Goal: Entertainment & Leisure: Consume media (video, audio)

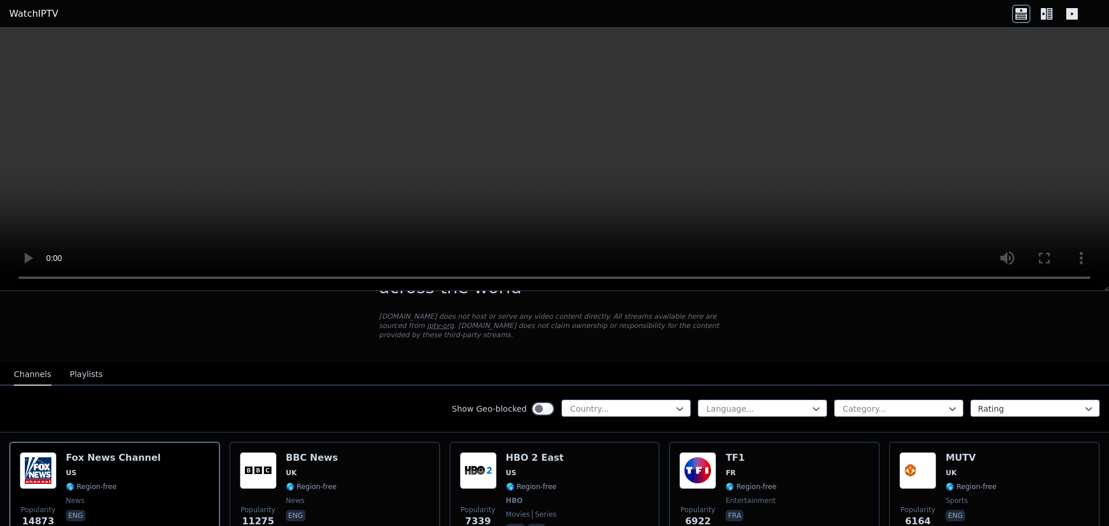
scroll to position [96, 0]
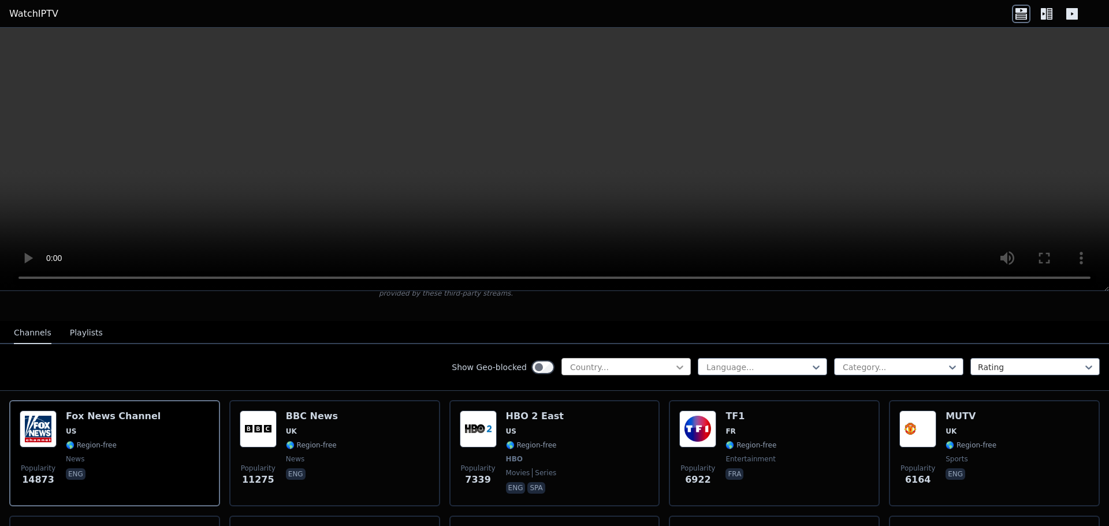
click at [676, 366] on icon at bounding box center [679, 368] width 7 height 4
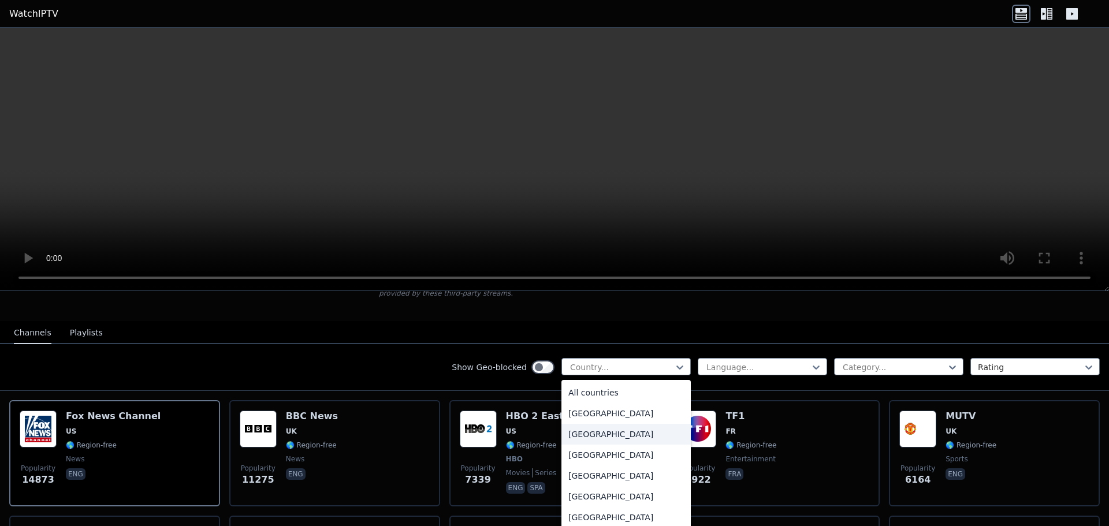
click at [607, 424] on div "[GEOGRAPHIC_DATA]" at bounding box center [625, 434] width 129 height 21
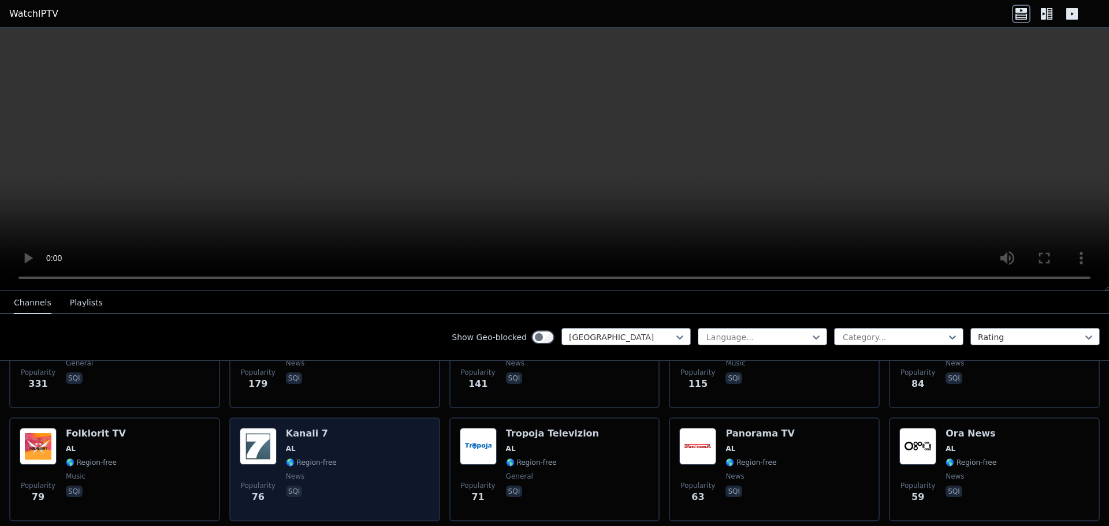
scroll to position [96, 0]
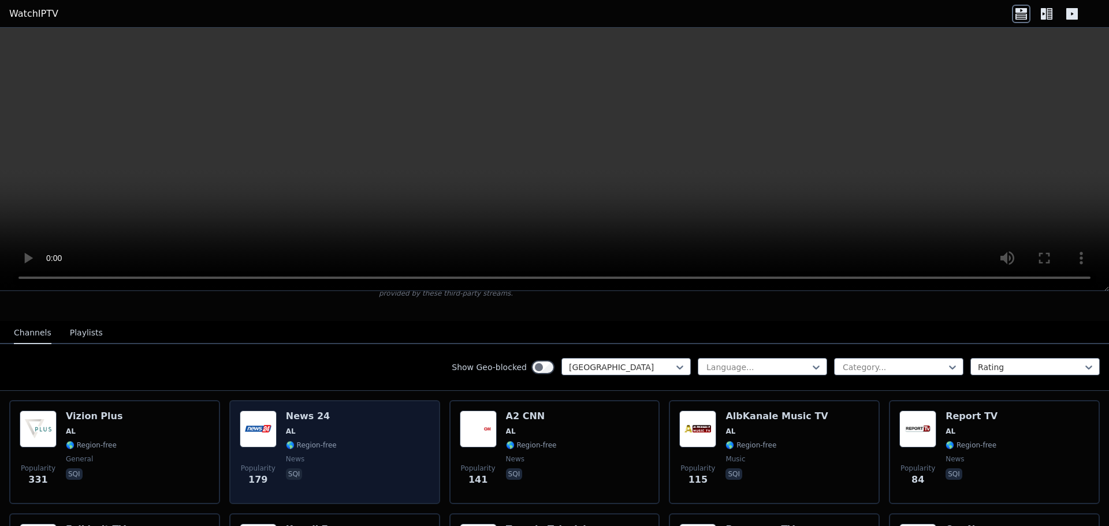
click at [272, 416] on img at bounding box center [258, 429] width 37 height 37
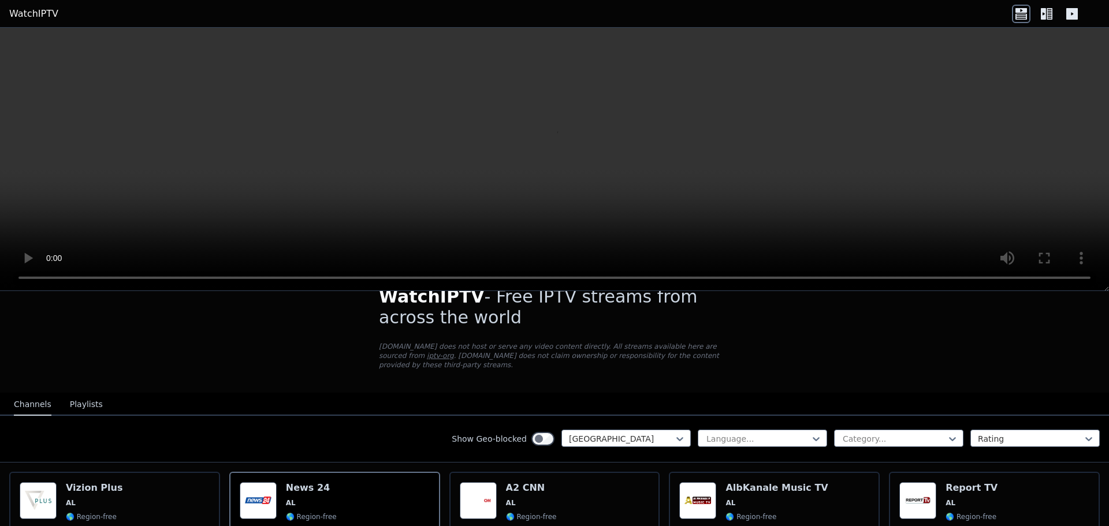
scroll to position [0, 0]
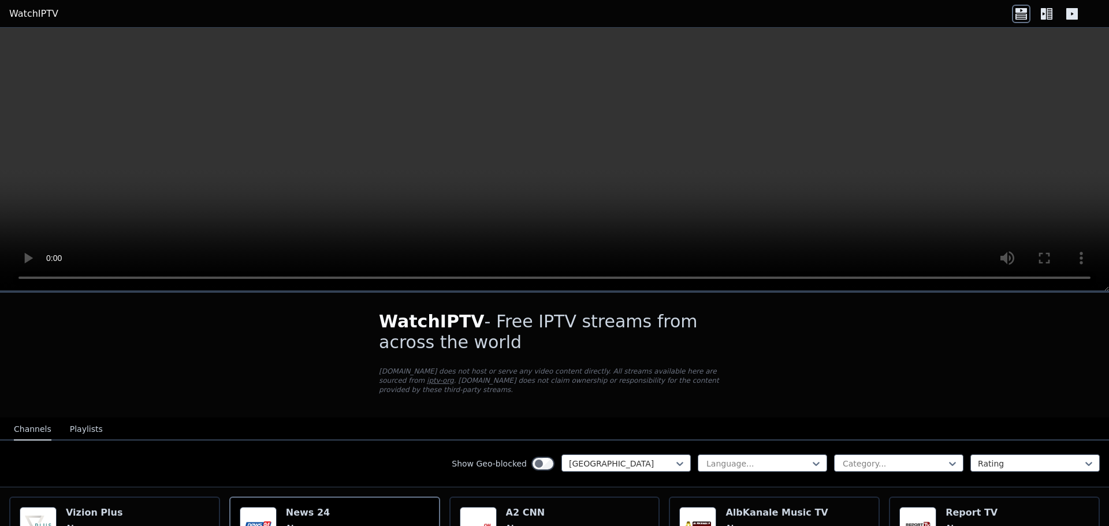
click at [73, 421] on button "Playlists" at bounding box center [86, 430] width 33 height 22
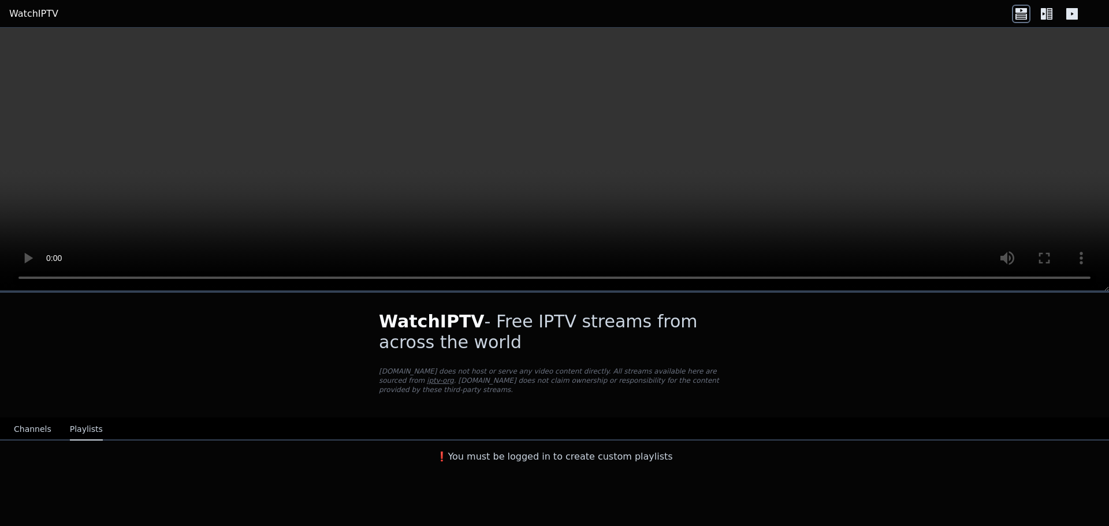
click at [32, 419] on button "Channels" at bounding box center [33, 430] width 38 height 22
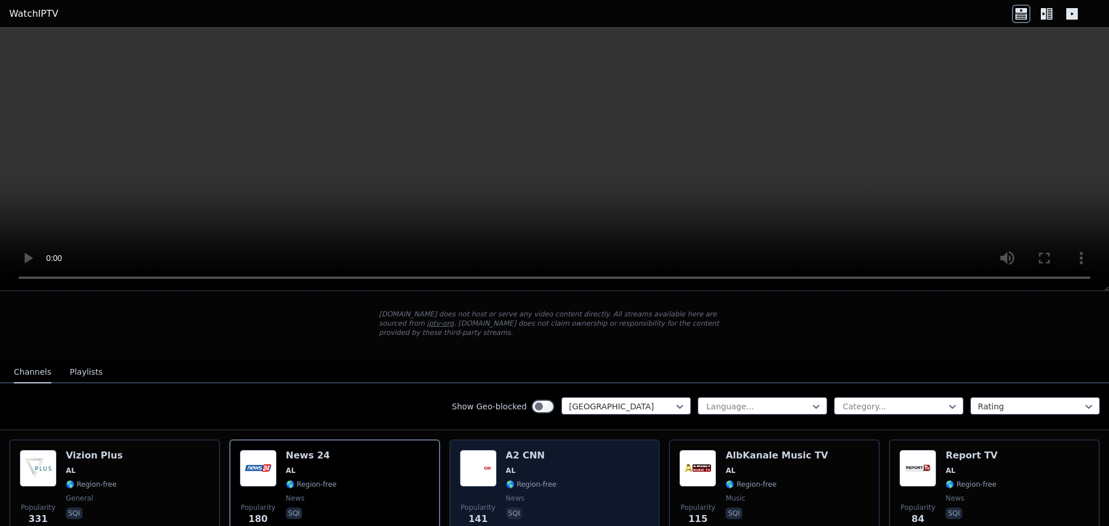
scroll to position [96, 0]
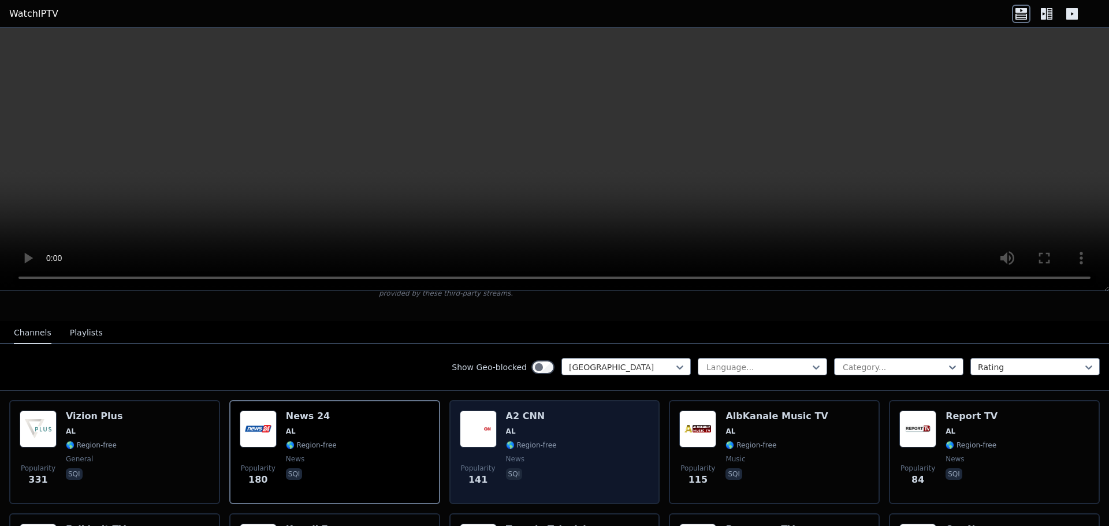
click at [494, 418] on div "Popularity 141 A2 CNN AL 🌎 Region-free news sqi" at bounding box center [555, 452] width 190 height 83
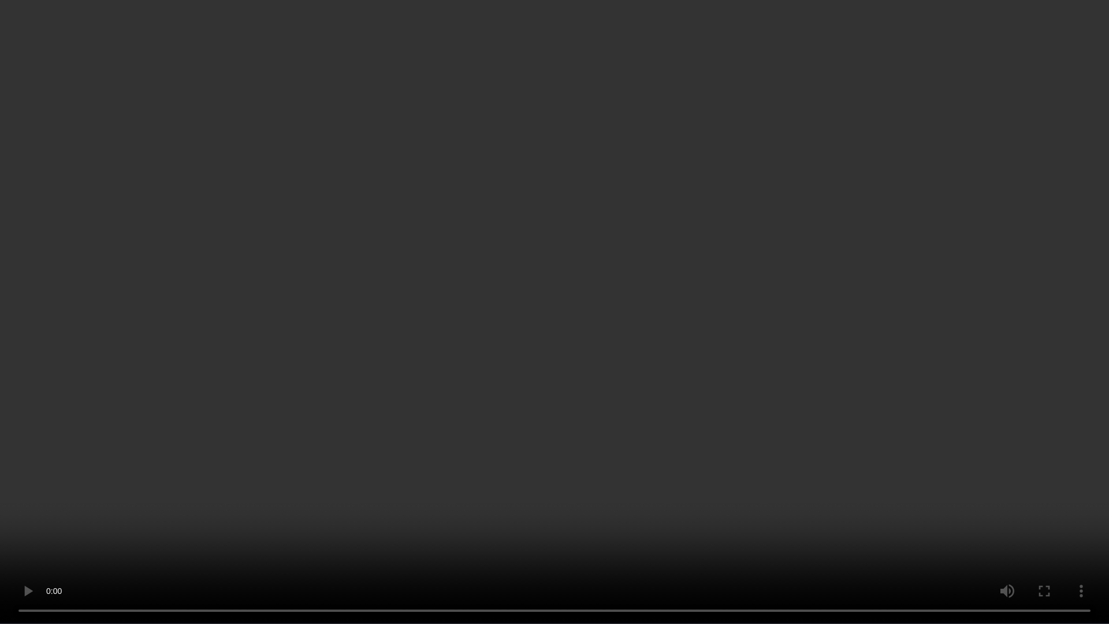
click at [581, 229] on video at bounding box center [554, 312] width 1109 height 624
click at [588, 276] on video at bounding box center [554, 312] width 1109 height 624
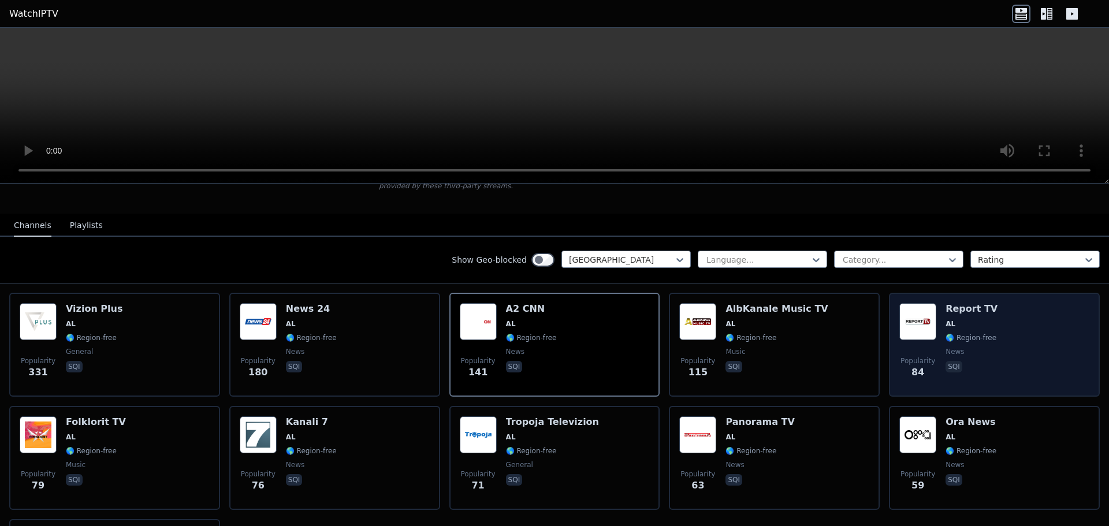
click at [947, 309] on div "Report TV AL 🌎 Region-free news sqi" at bounding box center [972, 344] width 52 height 83
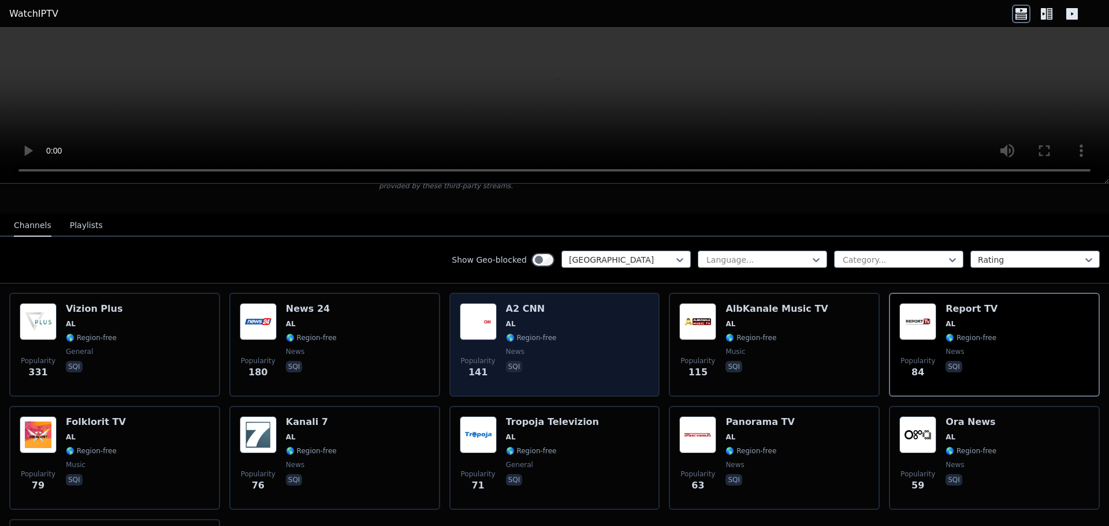
scroll to position [0, 0]
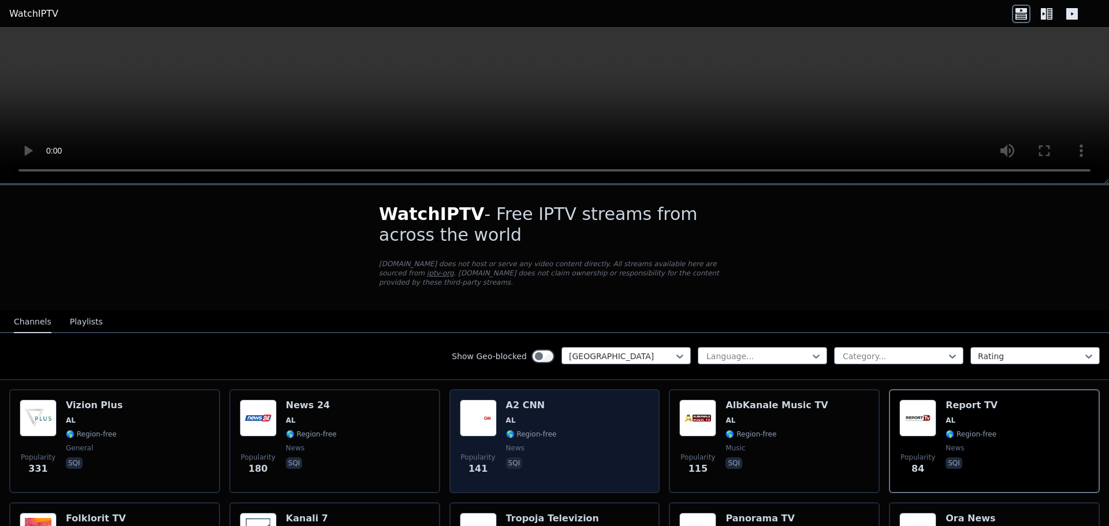
click at [519, 430] on span "🌎 Region-free" at bounding box center [531, 434] width 51 height 9
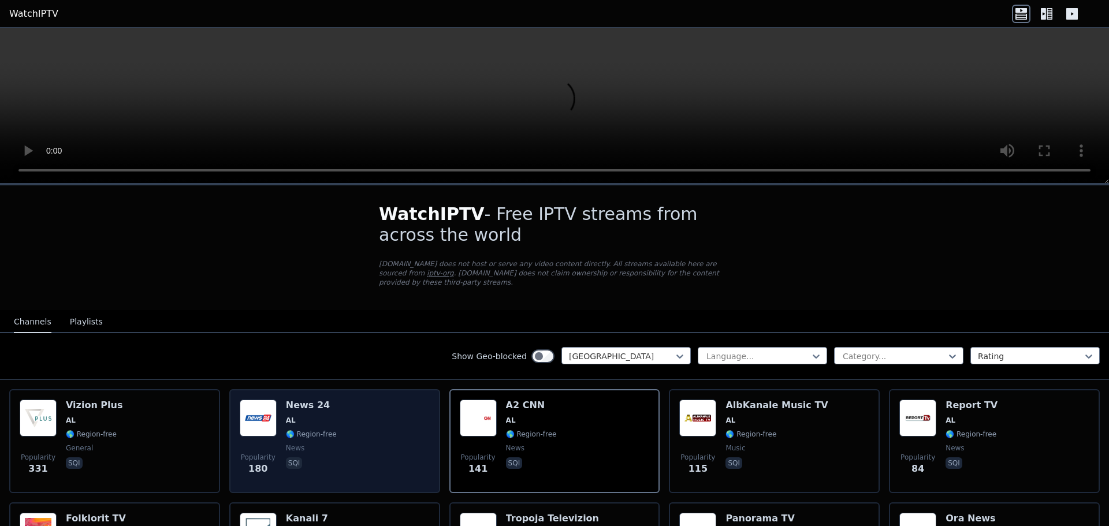
click at [314, 416] on span "AL" at bounding box center [311, 420] width 51 height 9
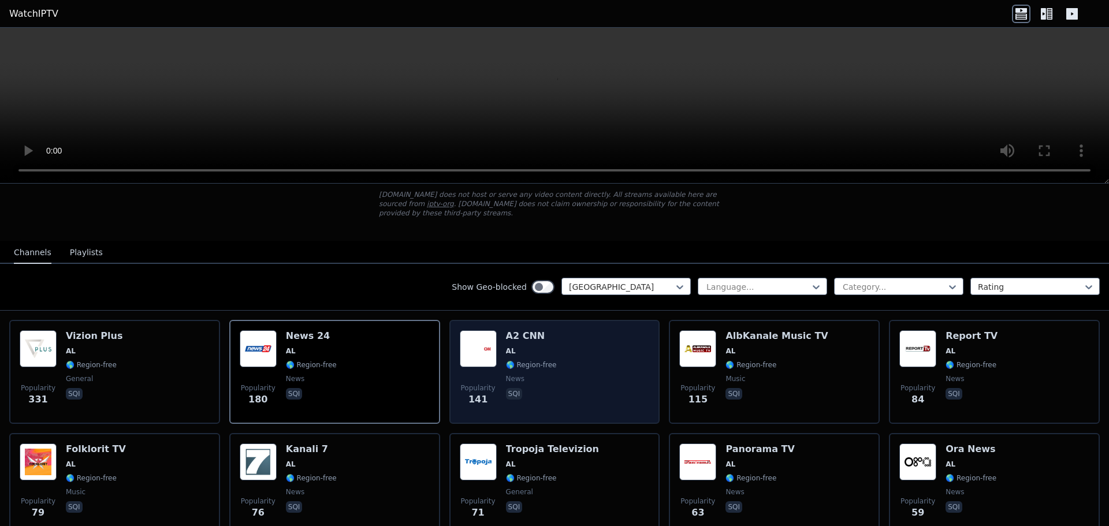
scroll to position [96, 0]
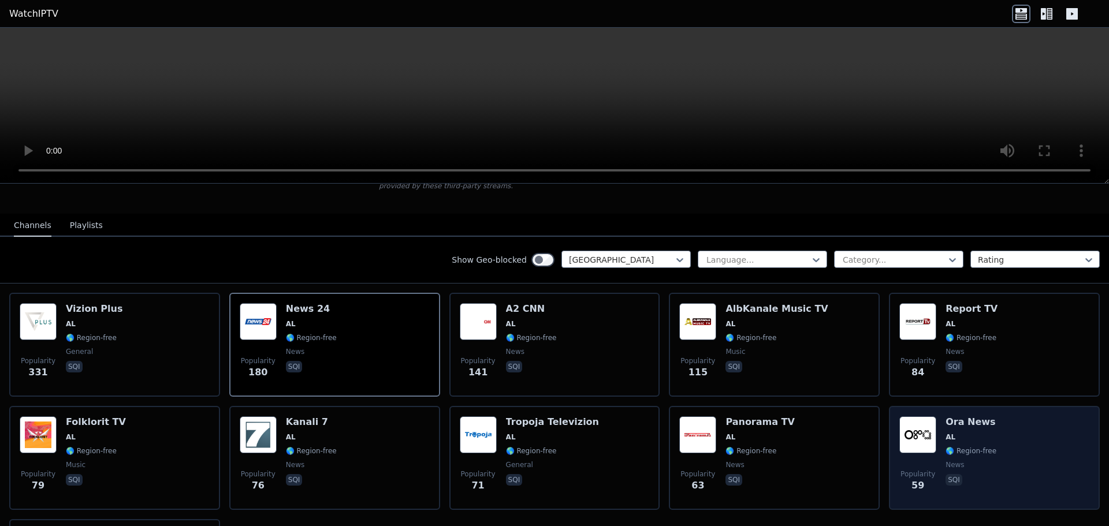
click at [933, 421] on div "Popularity 59 Ora News AL 🌎 Region-free news sqi" at bounding box center [994, 457] width 190 height 83
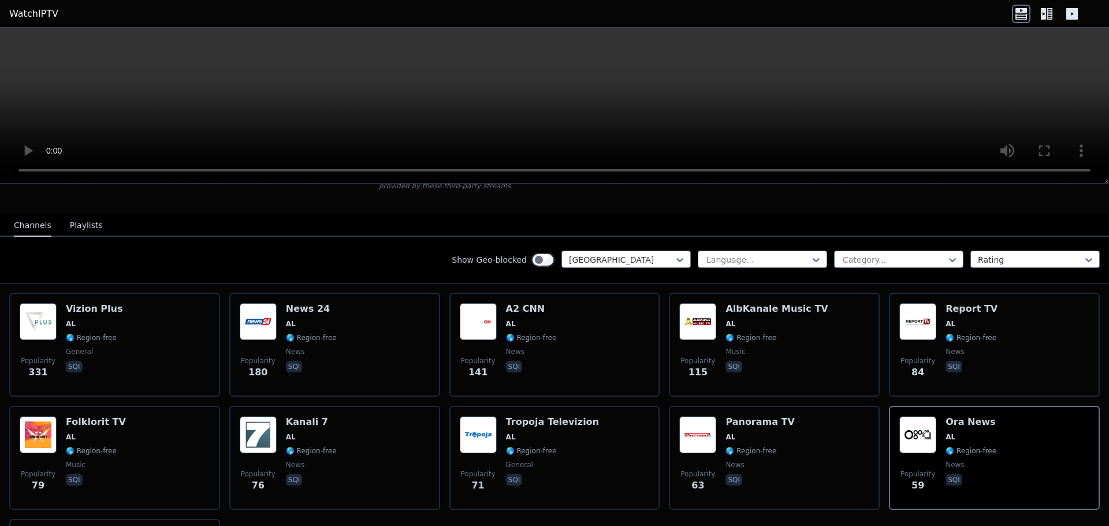
click at [523, 99] on video at bounding box center [554, 106] width 1109 height 156
